Goal: Task Accomplishment & Management: Manage account settings

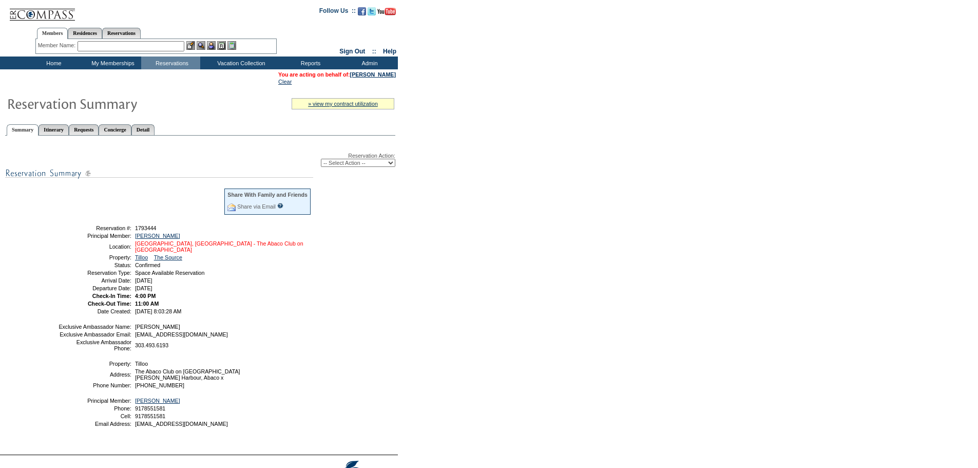
click at [234, 248] on link "Abaco, Bahamas - The Abaco Club on Winding Bay" at bounding box center [219, 246] width 168 height 12
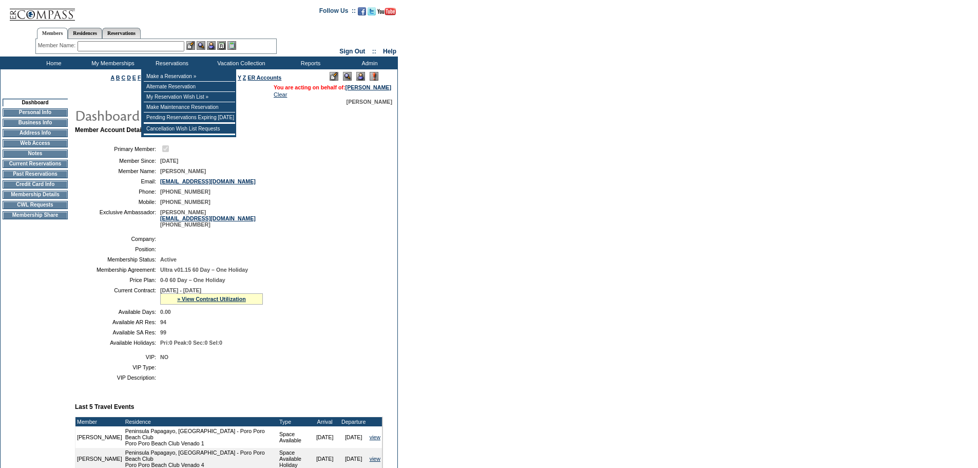
click at [143, 49] on input "text" at bounding box center [131, 46] width 107 height 10
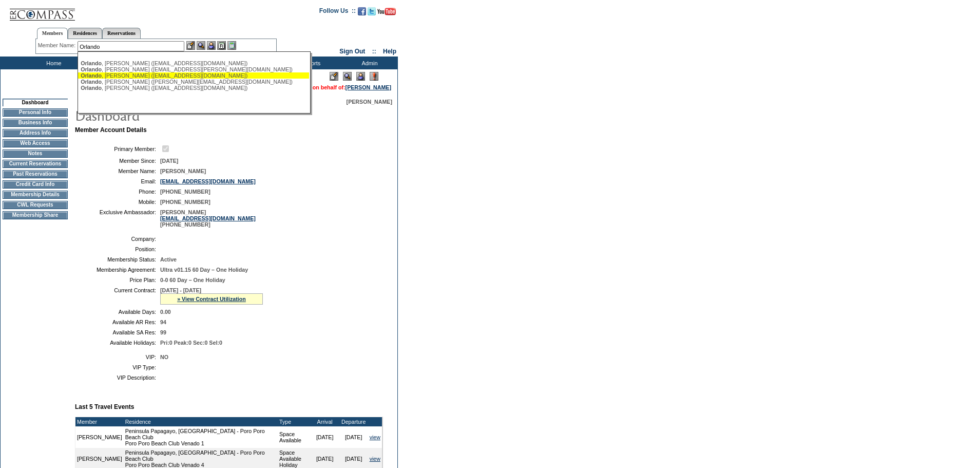
click at [173, 79] on div "[PERSON_NAME] ([EMAIL_ADDRESS][DOMAIN_NAME])" at bounding box center [194, 75] width 226 height 6
type input "[PERSON_NAME] ([EMAIL_ADDRESS][DOMAIN_NAME])"
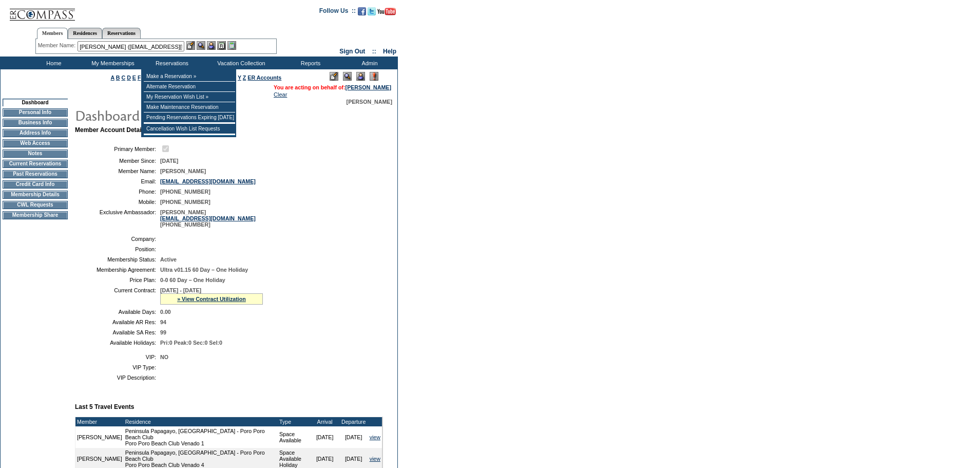
click at [215, 44] on img at bounding box center [211, 45] width 9 height 9
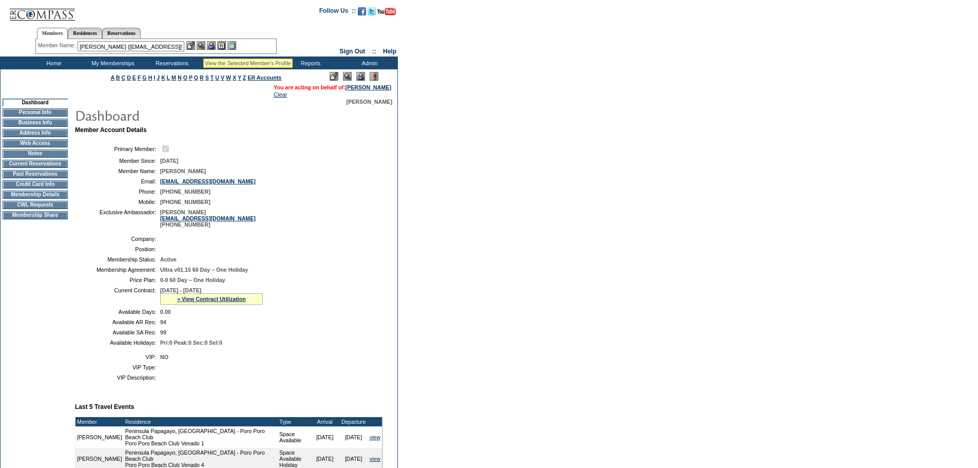
click at [202, 45] on img at bounding box center [201, 45] width 9 height 9
